Goal: Information Seeking & Learning: Learn about a topic

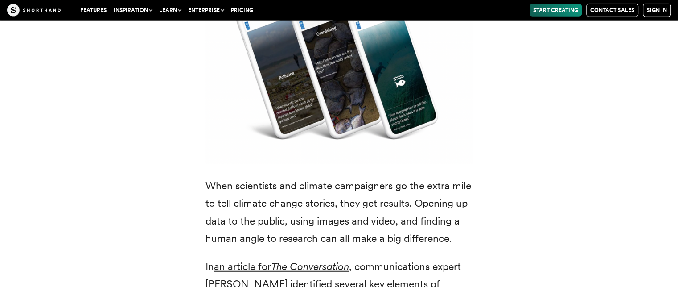
scroll to position [2336, 0]
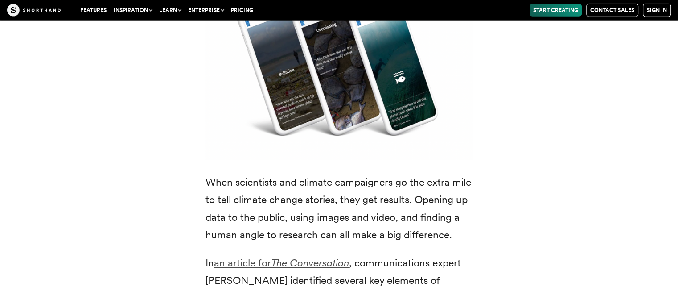
click at [303, 256] on em "The Conversation" at bounding box center [310, 262] width 78 height 12
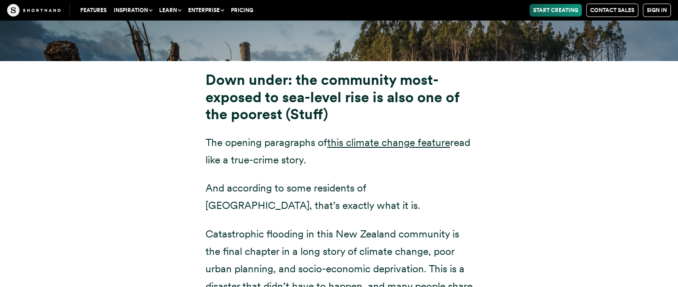
scroll to position [3286, 0]
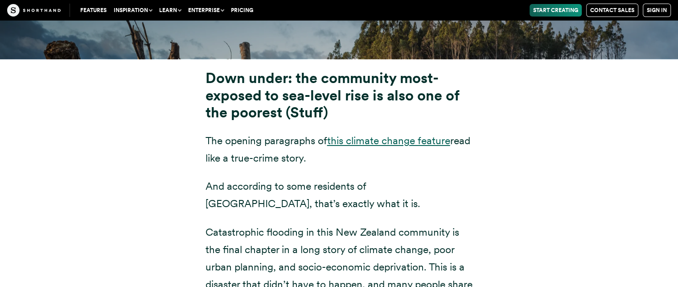
click at [350, 134] on link "this climate change feature" at bounding box center [388, 140] width 123 height 12
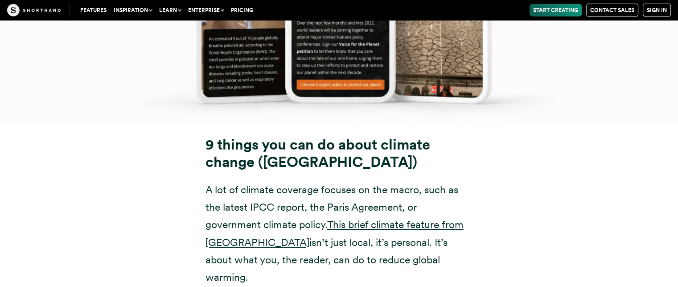
scroll to position [9741, 0]
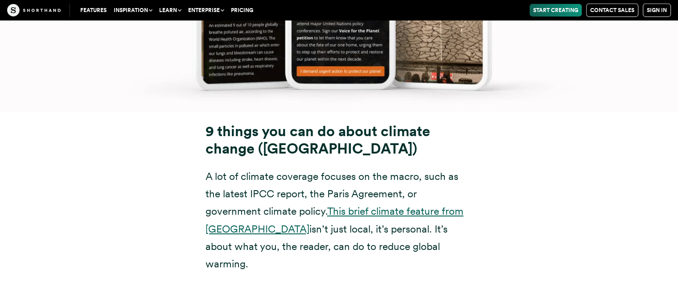
click at [385, 205] on link "This brief climate feature from [GEOGRAPHIC_DATA]" at bounding box center [335, 220] width 258 height 30
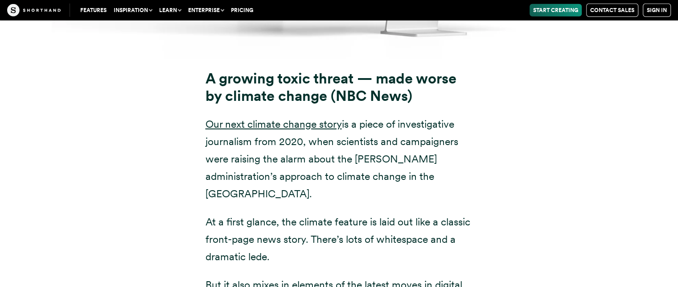
scroll to position [6045, 0]
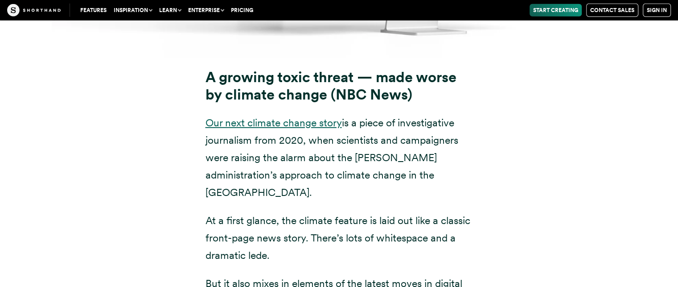
click at [324, 125] on link "Our next climate change story" at bounding box center [274, 122] width 136 height 12
